Goal: Answer question/provide support: Share knowledge or assist other users

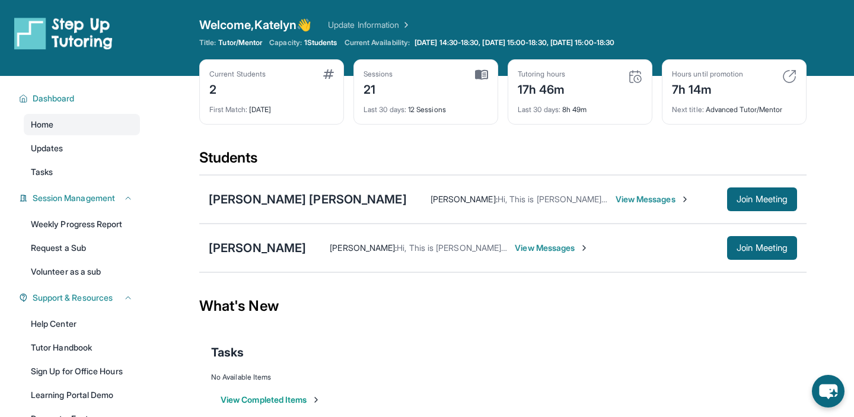
scroll to position [84, 0]
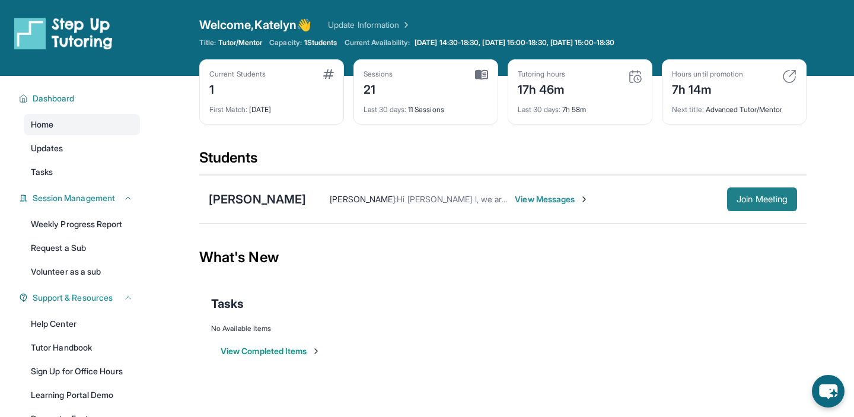
click at [738, 198] on span "Join Meeting" at bounding box center [762, 199] width 51 height 7
click at [265, 202] on div "[PERSON_NAME]" at bounding box center [257, 199] width 97 height 17
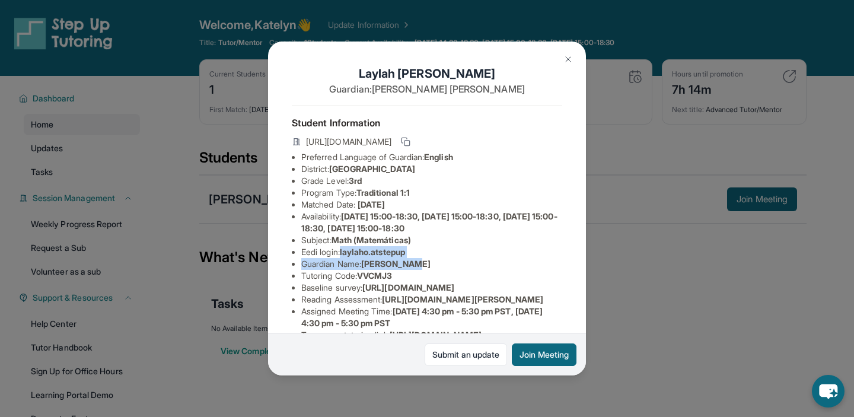
drag, startPoint x: 345, startPoint y: 251, endPoint x: 416, endPoint y: 259, distance: 71.6
click at [416, 259] on ul "Preferred Language of Guardian: English District: San Francisco Unified School …" at bounding box center [427, 281] width 270 height 261
click at [416, 253] on li "Eedi login : laylaho.atstepup" at bounding box center [431, 252] width 261 height 12
drag, startPoint x: 416, startPoint y: 253, endPoint x: 343, endPoint y: 254, distance: 72.4
click at [343, 254] on li "Eedi login : laylaho.atstepup" at bounding box center [431, 252] width 261 height 12
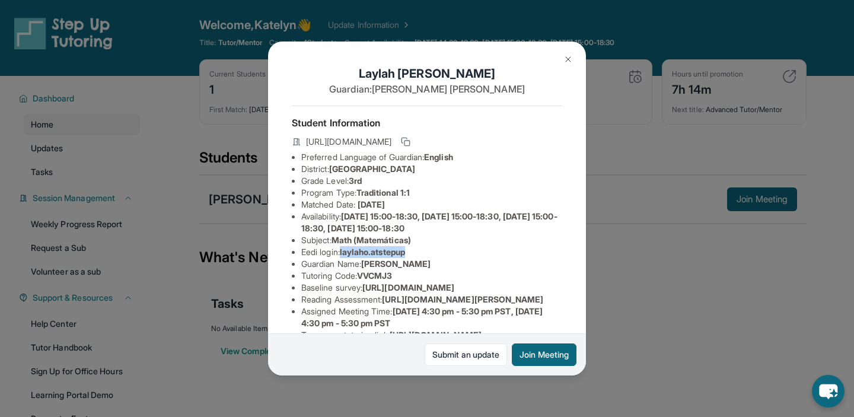
copy span "laylaho.atstepup"
